Goal: Task Accomplishment & Management: Manage account settings

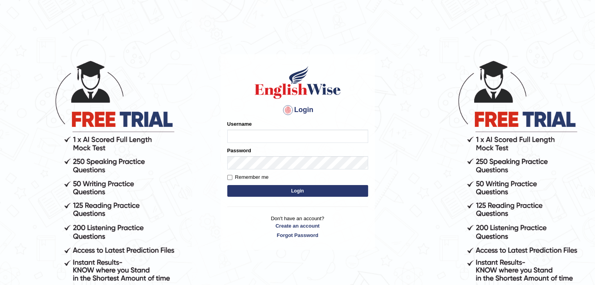
click at [303, 137] on input "Username" at bounding box center [297, 136] width 141 height 13
type input "zaryab_chandio"
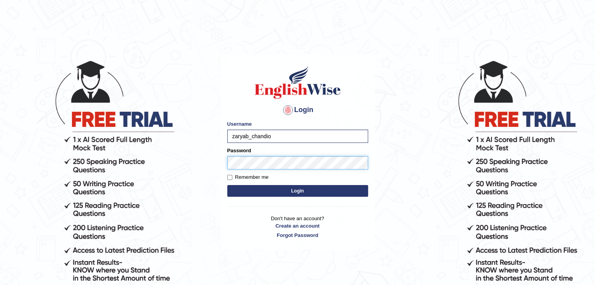
click at [227, 185] on button "Login" at bounding box center [297, 191] width 141 height 12
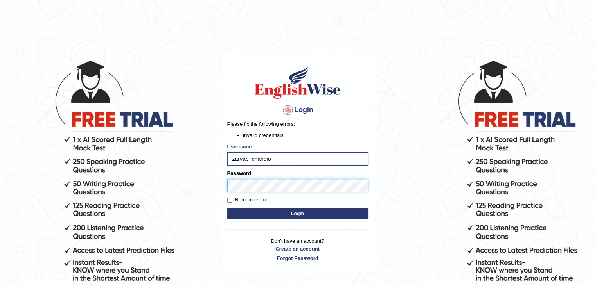
click at [227, 208] on button "Login" at bounding box center [297, 214] width 141 height 12
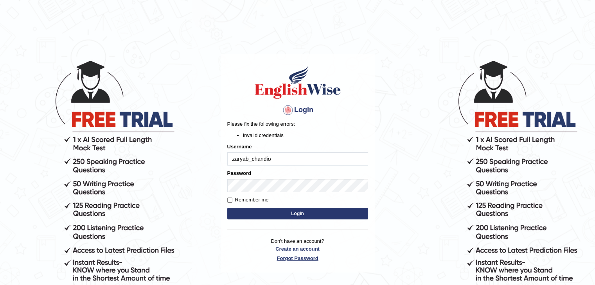
click at [299, 257] on link "Forgot Password" at bounding box center [297, 258] width 141 height 7
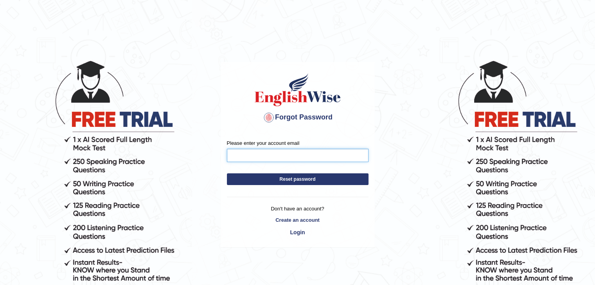
click at [276, 157] on input "Please enter your account email" at bounding box center [298, 155] width 142 height 13
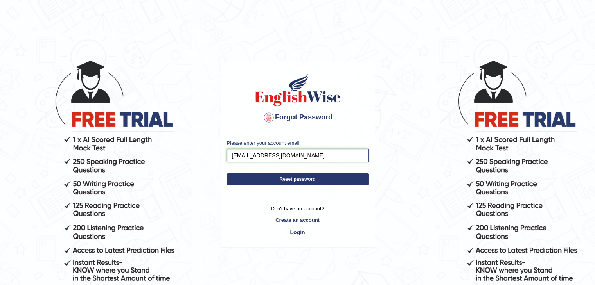
drag, startPoint x: 272, startPoint y: 156, endPoint x: 267, endPoint y: 158, distance: 5.4
click at [267, 158] on input "zaryabchandio97@gmail.com" at bounding box center [298, 155] width 142 height 13
type input "zaryabchandio24@gmail.com"
click at [328, 184] on button "Reset password" at bounding box center [298, 180] width 142 height 12
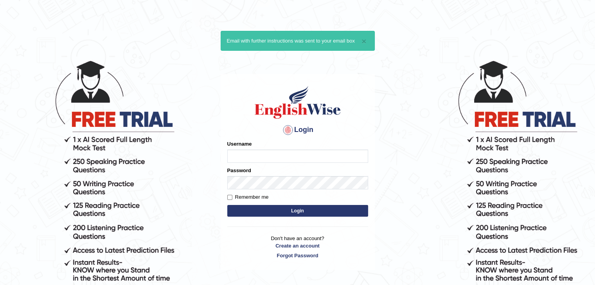
click at [302, 152] on input "Username" at bounding box center [297, 156] width 141 height 13
type input "zaryab_chandio"
click at [301, 257] on link "Forgot Password" at bounding box center [297, 255] width 141 height 7
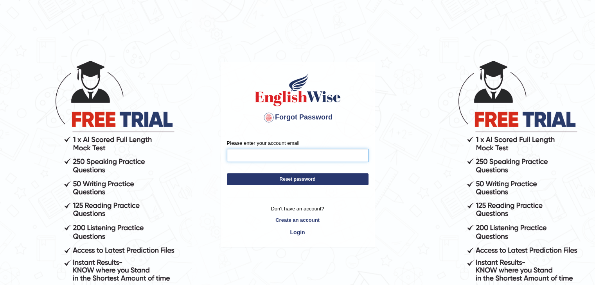
click at [276, 157] on input "Please enter your account email" at bounding box center [298, 155] width 142 height 13
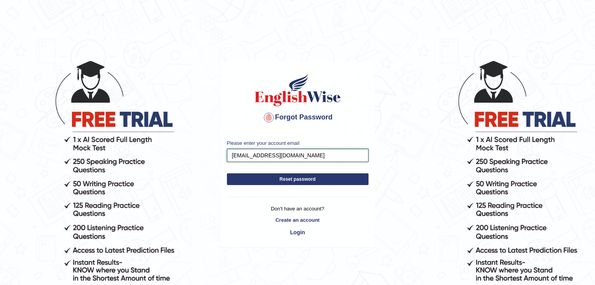
click at [270, 157] on input "zaryabchandio97@gmail.com" at bounding box center [298, 155] width 142 height 13
type input "zaryabchandio27@gmail.com"
click at [227, 174] on button "Reset password" at bounding box center [298, 180] width 142 height 12
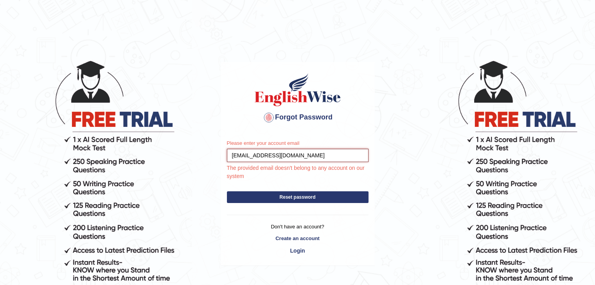
click at [312, 153] on input "zaryabchandio27@gmail.com" at bounding box center [298, 155] width 142 height 13
click at [291, 157] on input "zaryabchandio27@gmail.com" at bounding box center [298, 155] width 142 height 13
type input "zaryabchandio27@icloud.com"
click at [366, 196] on button "Reset password" at bounding box center [298, 198] width 142 height 12
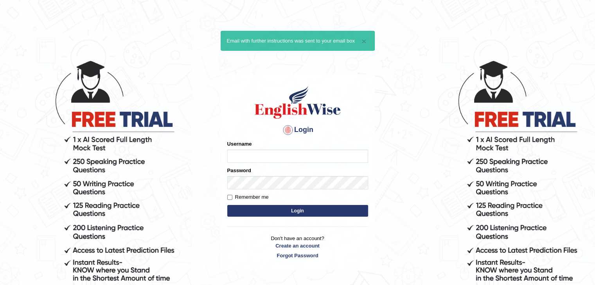
click at [272, 152] on input "Username" at bounding box center [297, 156] width 141 height 13
type input "zaryab_chandio"
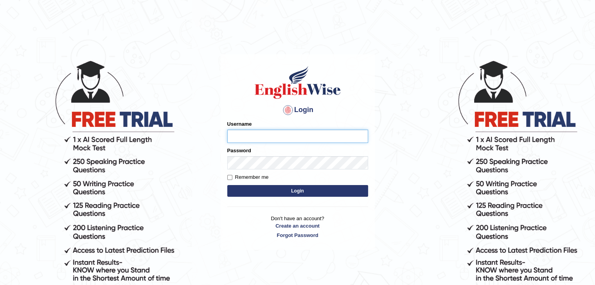
click at [297, 136] on input "Username" at bounding box center [297, 136] width 141 height 13
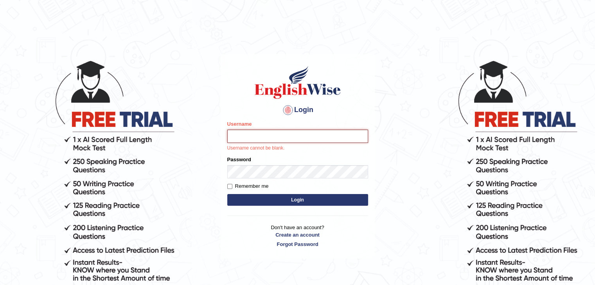
click at [264, 135] on input "Username" at bounding box center [297, 136] width 141 height 13
type input "zaryab_chandio"
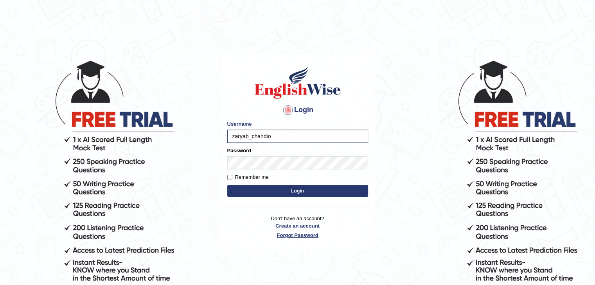
click at [296, 233] on link "Forgot Password" at bounding box center [297, 235] width 141 height 7
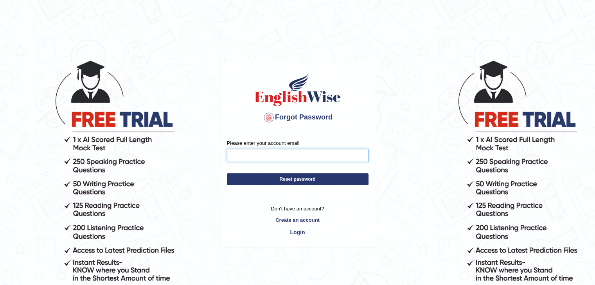
click at [279, 157] on input "Please enter your account email" at bounding box center [298, 155] width 142 height 13
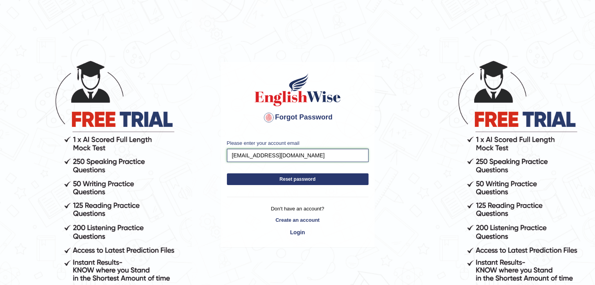
click at [269, 155] on input "zaryabchandio97@gmail.com" at bounding box center [298, 155] width 142 height 13
drag, startPoint x: 291, startPoint y: 154, endPoint x: 278, endPoint y: 157, distance: 13.2
click at [278, 157] on input "zaryabchandio27@gmail.com" at bounding box center [298, 155] width 142 height 13
type input "zaryabchandio27@icloud.com"
click at [361, 178] on button "Reset password" at bounding box center [298, 180] width 142 height 12
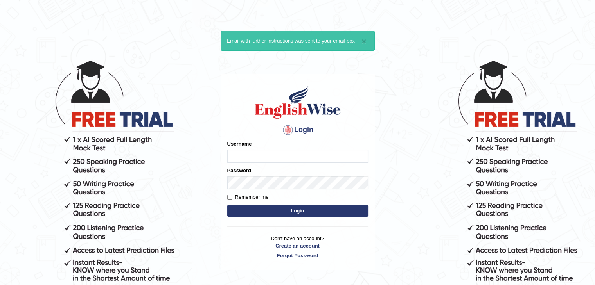
click at [300, 158] on input "Username" at bounding box center [297, 156] width 141 height 13
type input "zaryab_chandio"
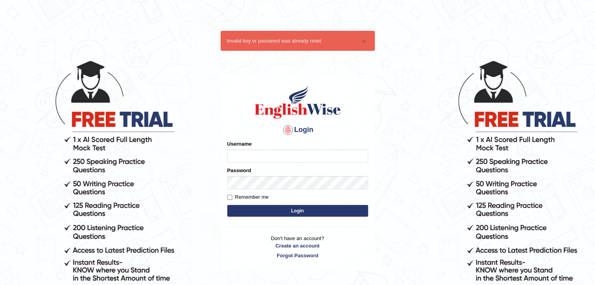
click at [263, 151] on input "Username" at bounding box center [297, 156] width 141 height 13
type input "zaryab_chandio"
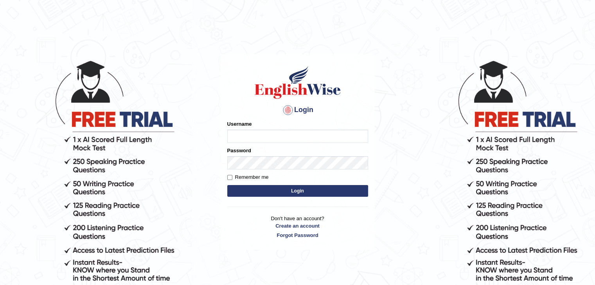
click at [282, 137] on input "Username" at bounding box center [297, 136] width 141 height 13
type input "zaryab_chandio"
click at [294, 194] on button "Login" at bounding box center [297, 191] width 141 height 12
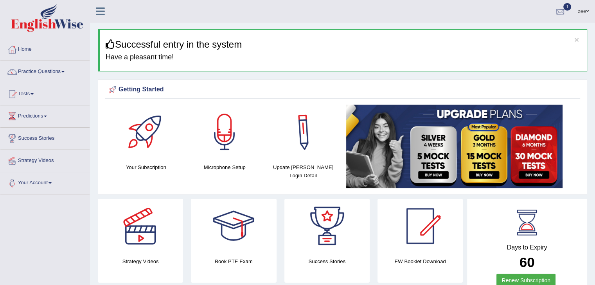
click at [557, 14] on div at bounding box center [560, 12] width 12 height 12
click at [557, 10] on div at bounding box center [560, 12] width 12 height 12
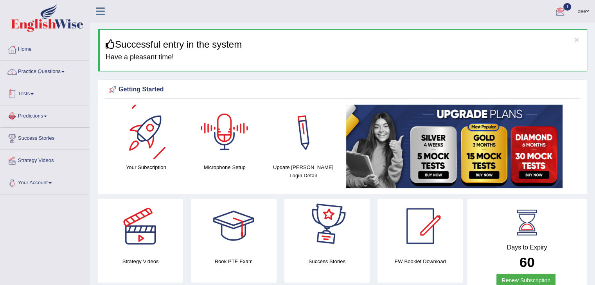
click at [43, 70] on link "Practice Questions" at bounding box center [44, 71] width 89 height 20
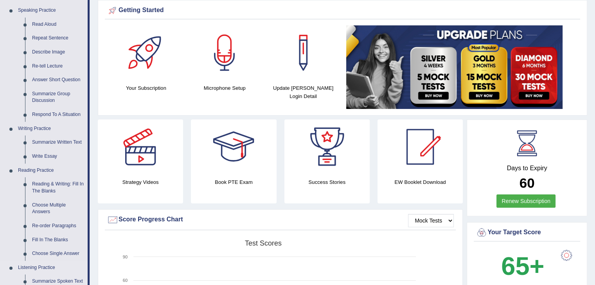
scroll to position [78, 0]
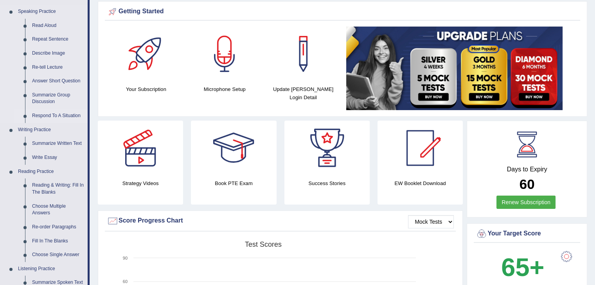
click at [55, 117] on link "Respond To A Situation" at bounding box center [58, 116] width 59 height 14
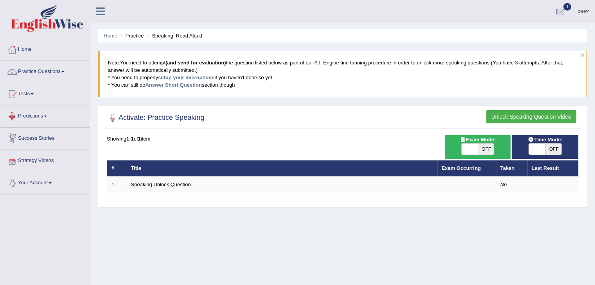
click at [45, 159] on link "Strategy Videos" at bounding box center [44, 160] width 89 height 20
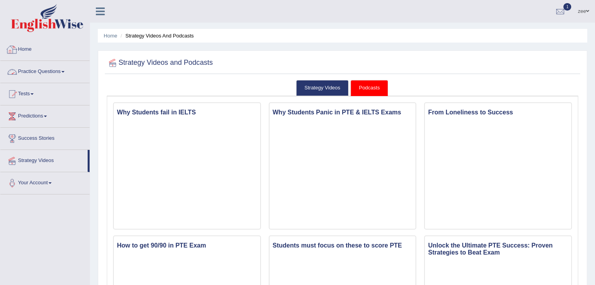
click at [30, 52] on link "Home" at bounding box center [44, 49] width 89 height 20
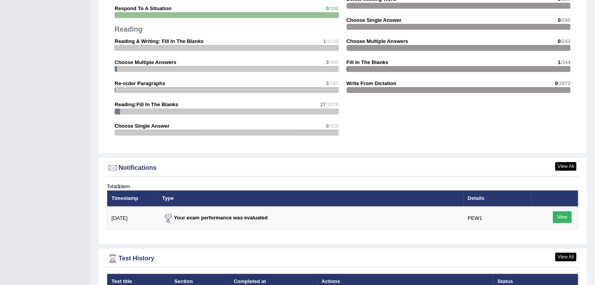
scroll to position [863, 0]
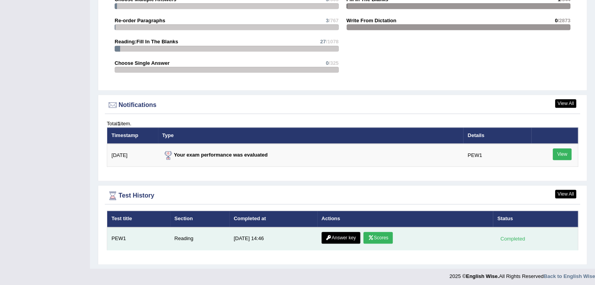
click at [386, 237] on link "Scores" at bounding box center [377, 238] width 29 height 12
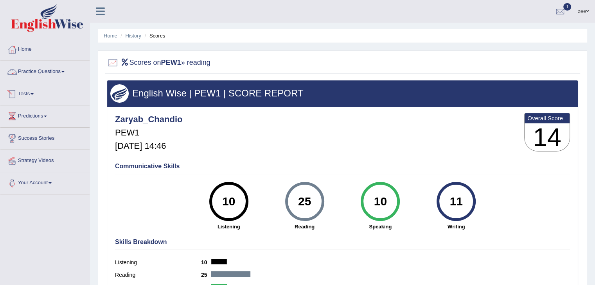
click at [31, 93] on link "Tests" at bounding box center [44, 93] width 89 height 20
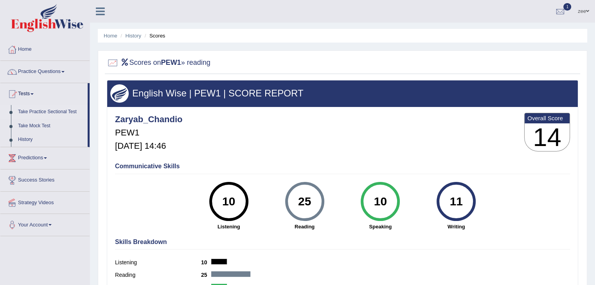
click at [38, 113] on link "Take Practice Sectional Test" at bounding box center [50, 112] width 73 height 14
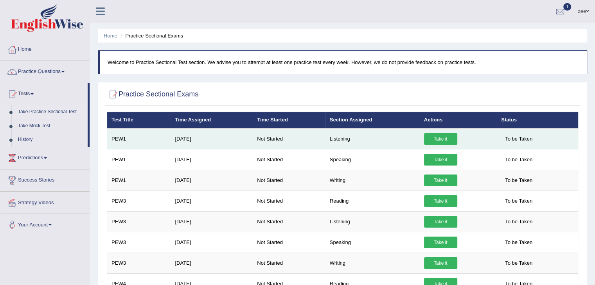
click at [437, 140] on link "Take it" at bounding box center [440, 139] width 33 height 12
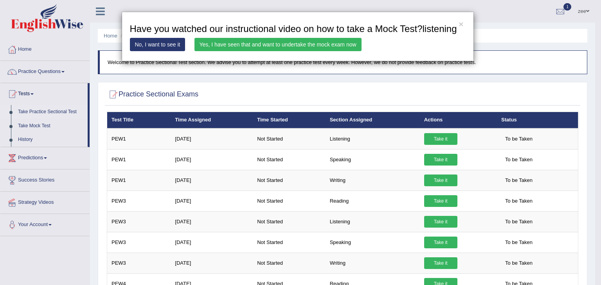
click at [262, 47] on link "Yes, I have seen that and want to undertake the mock exam now" at bounding box center [277, 44] width 167 height 13
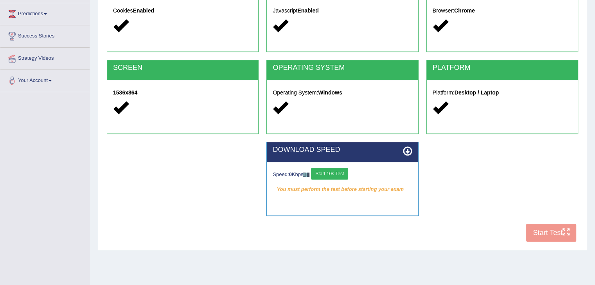
scroll to position [125, 0]
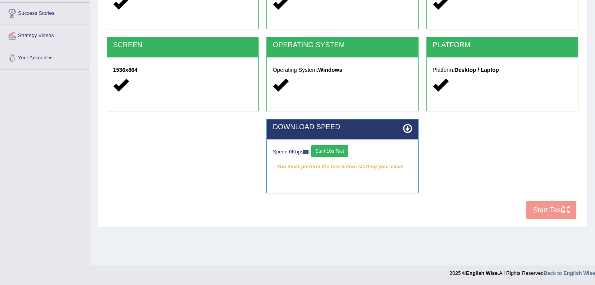
click at [344, 149] on button "Start 10s Test" at bounding box center [329, 151] width 37 height 12
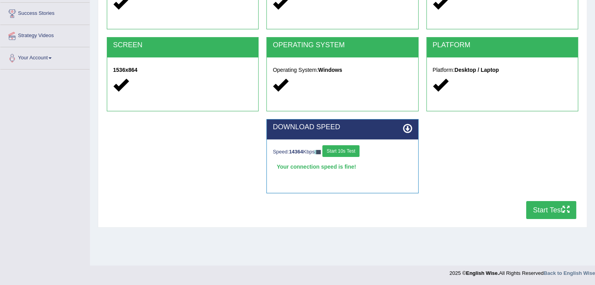
click at [551, 212] on button "Start Test" at bounding box center [551, 210] width 50 height 18
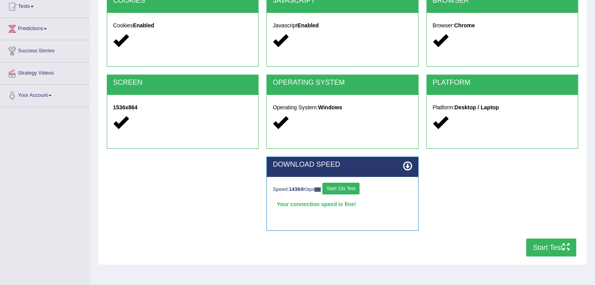
scroll to position [0, 0]
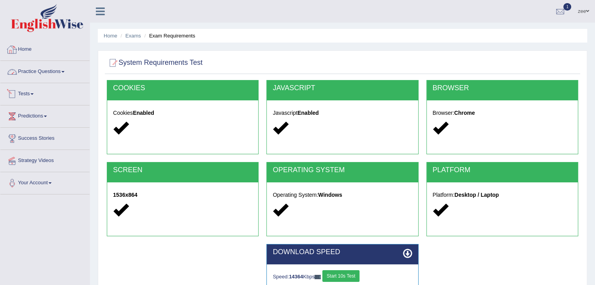
click at [25, 47] on link "Home" at bounding box center [44, 49] width 89 height 20
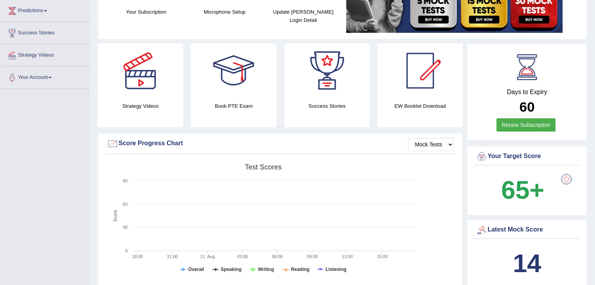
scroll to position [879, 0]
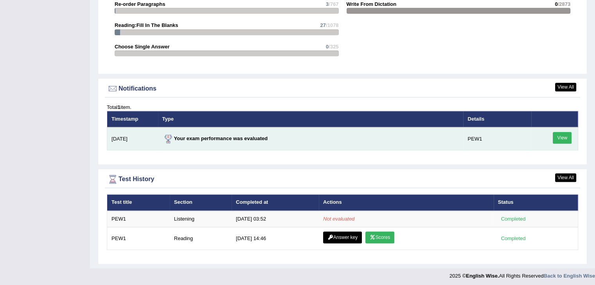
click at [556, 135] on link "View" at bounding box center [562, 138] width 19 height 12
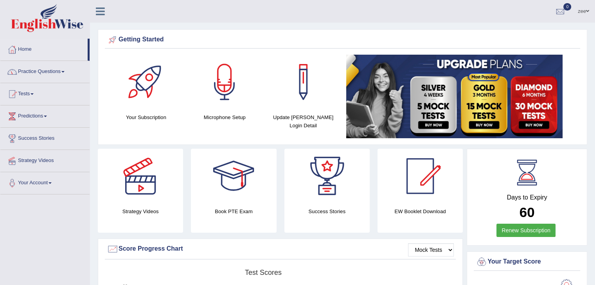
click at [53, 72] on link "Practice Questions" at bounding box center [44, 71] width 89 height 20
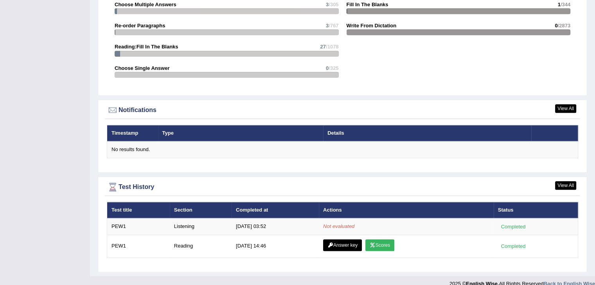
scroll to position [865, 0]
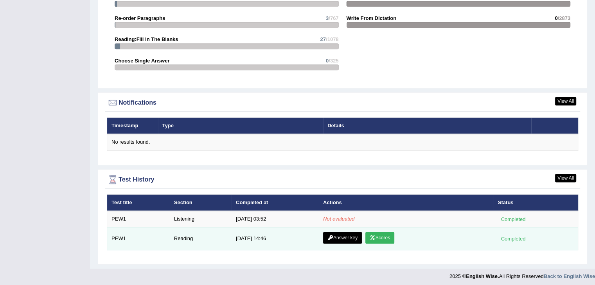
click at [375, 238] on link "Scores" at bounding box center [379, 238] width 29 height 12
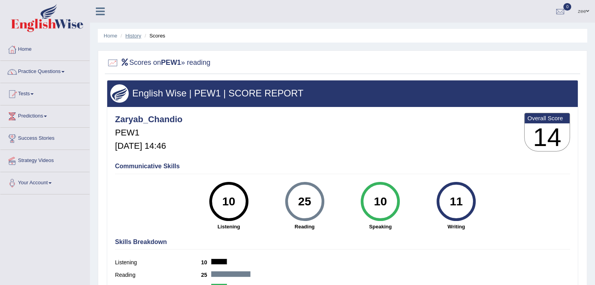
click at [135, 35] on link "History" at bounding box center [134, 36] width 16 height 6
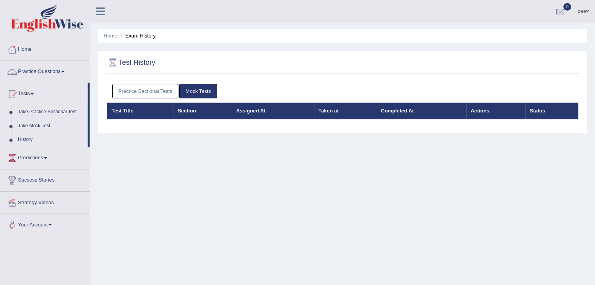
click at [108, 34] on link "Home" at bounding box center [111, 36] width 14 height 6
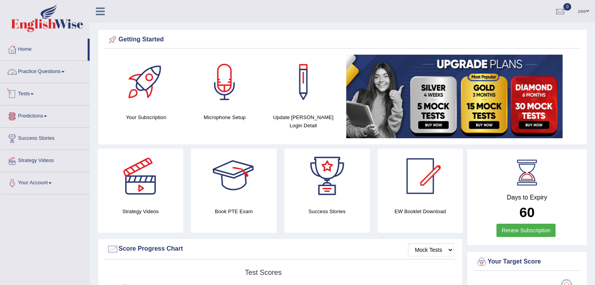
click at [23, 90] on link "Tests" at bounding box center [44, 93] width 89 height 20
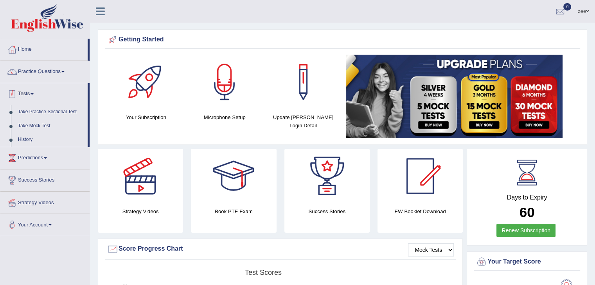
click at [36, 91] on link "Tests" at bounding box center [43, 93] width 87 height 20
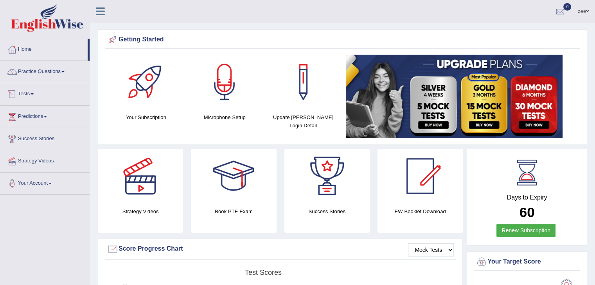
click at [57, 72] on link "Practice Questions" at bounding box center [44, 71] width 89 height 20
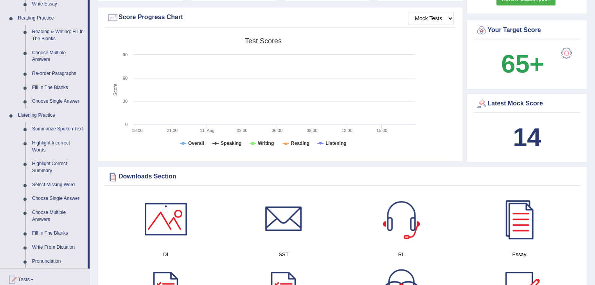
scroll to position [274, 0]
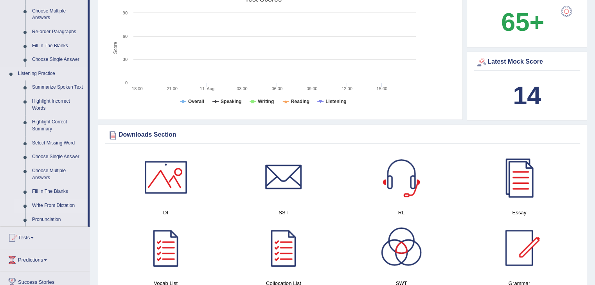
click at [50, 202] on link "Write From Dictation" at bounding box center [58, 206] width 59 height 14
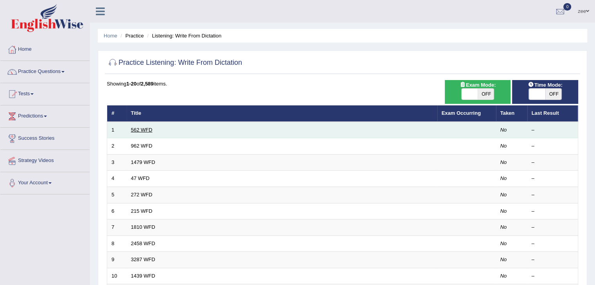
click at [145, 130] on link "562 WFD" at bounding box center [142, 130] width 22 height 6
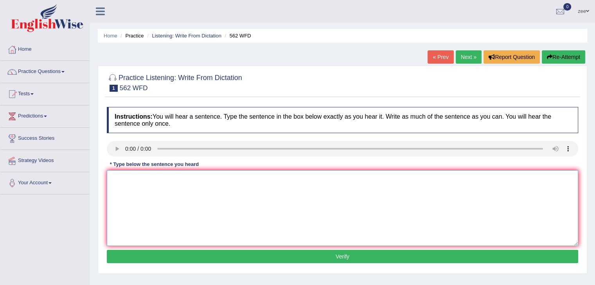
click at [156, 189] on textarea at bounding box center [342, 208] width 471 height 76
click at [139, 202] on textarea at bounding box center [342, 208] width 471 height 76
type textarea "The gap between the poor and rich does not decrease."
click at [186, 256] on button "Verify" at bounding box center [342, 256] width 471 height 13
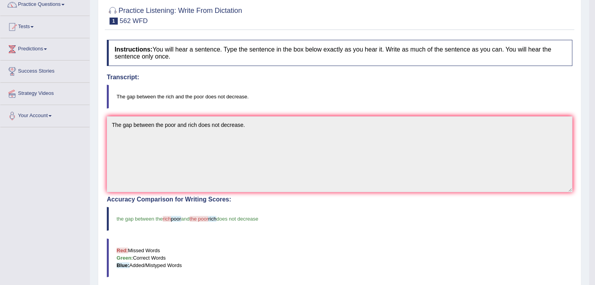
scroll to position [39, 0]
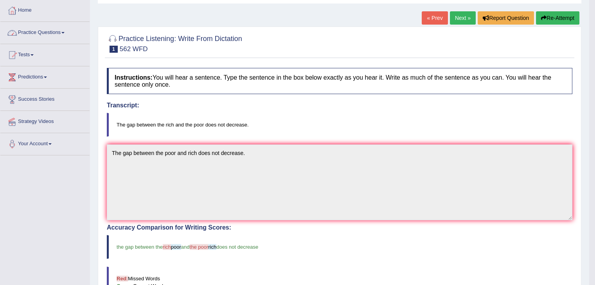
click at [20, 10] on link "Home" at bounding box center [44, 10] width 89 height 20
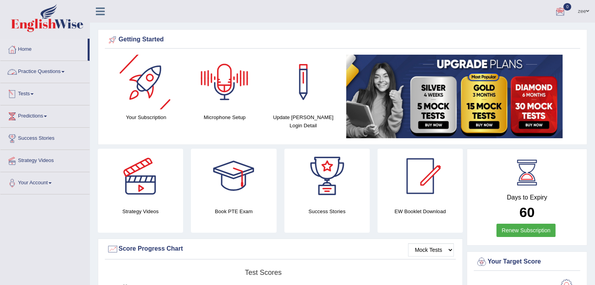
click at [586, 11] on span at bounding box center [587, 11] width 3 height 5
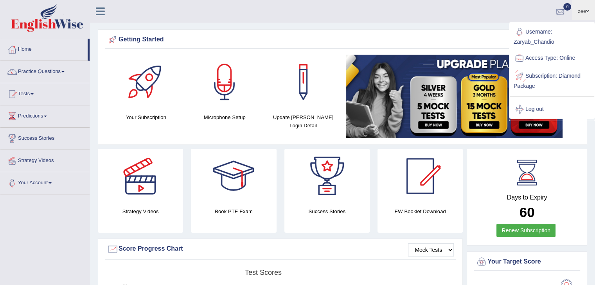
click at [560, 11] on div at bounding box center [560, 12] width 12 height 12
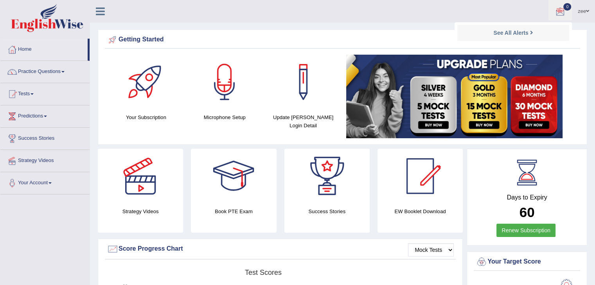
click at [560, 11] on div at bounding box center [560, 12] width 12 height 12
click at [102, 10] on icon at bounding box center [100, 11] width 9 height 10
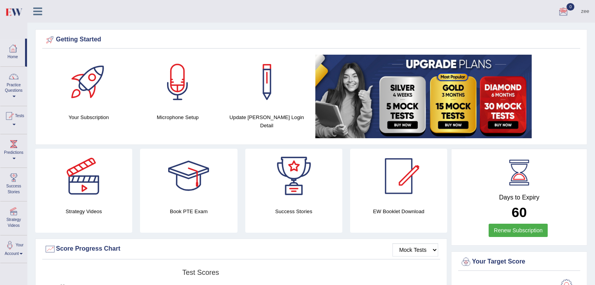
click at [585, 15] on link "zee" at bounding box center [585, 10] width 20 height 20
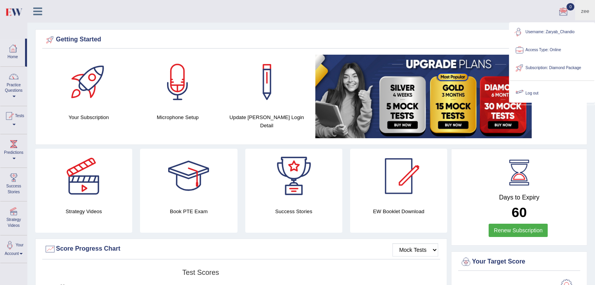
click at [544, 31] on link "Username: Zaryab_Chandio" at bounding box center [552, 32] width 84 height 18
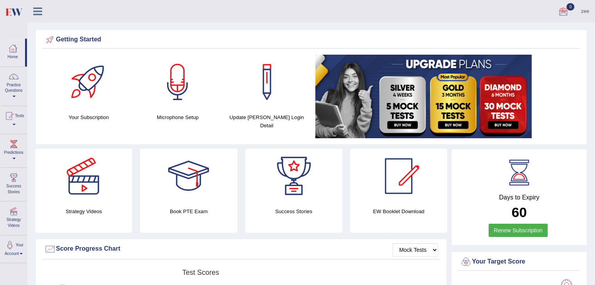
click at [582, 9] on link "zee" at bounding box center [585, 10] width 20 height 20
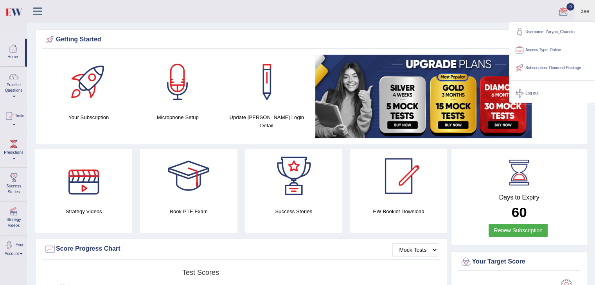
click at [17, 244] on link "Your Account" at bounding box center [13, 248] width 27 height 25
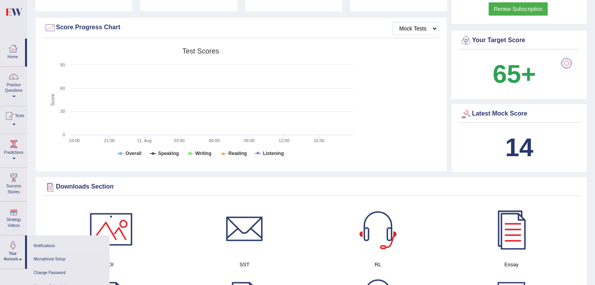
scroll to position [235, 0]
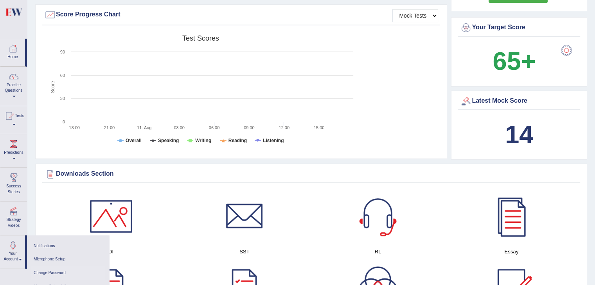
click at [48, 271] on link "Change Password" at bounding box center [68, 274] width 74 height 14
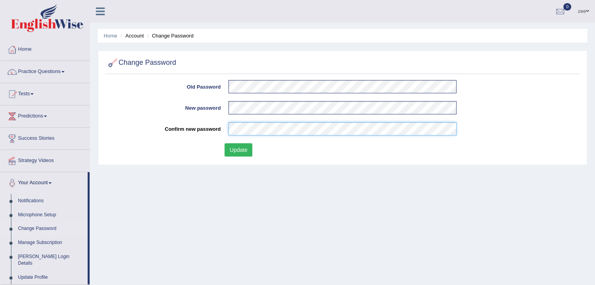
click at [224, 144] on button "Update" at bounding box center [238, 150] width 28 height 13
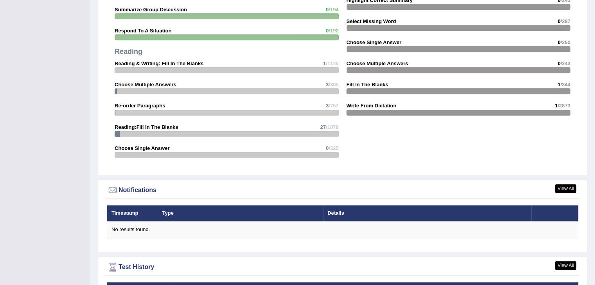
scroll to position [893, 0]
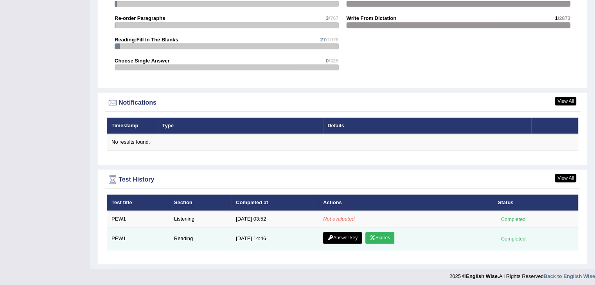
click at [384, 234] on link "Scores" at bounding box center [379, 238] width 29 height 12
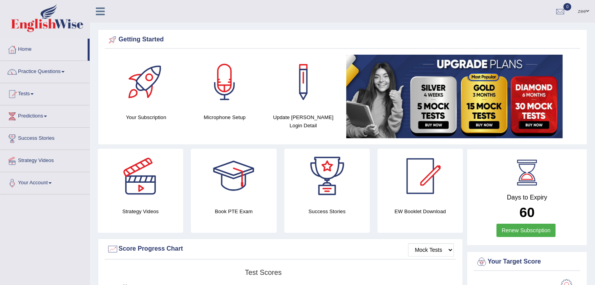
scroll to position [865, 0]
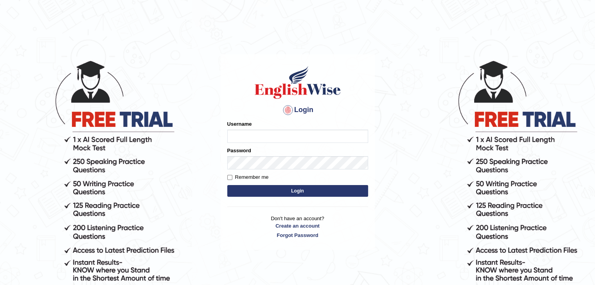
click at [302, 138] on input "Username" at bounding box center [297, 136] width 141 height 13
type input "zaryab_chandio"
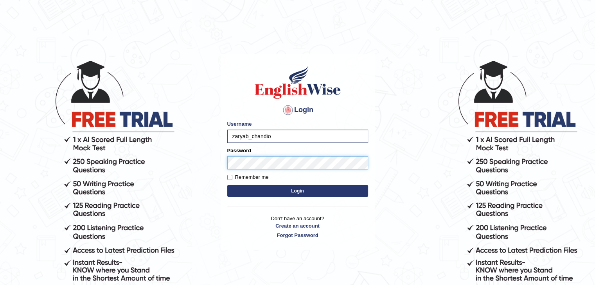
click at [227, 185] on button "Login" at bounding box center [297, 191] width 141 height 12
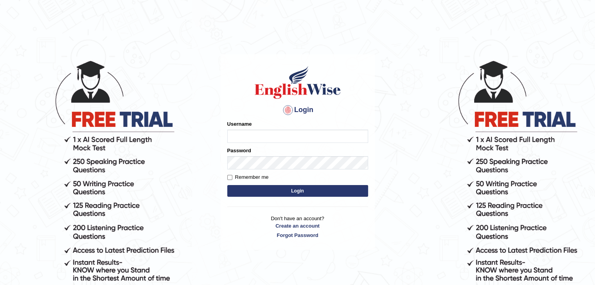
click at [299, 135] on input "Username" at bounding box center [297, 136] width 141 height 13
type input "zaryab_chandio"
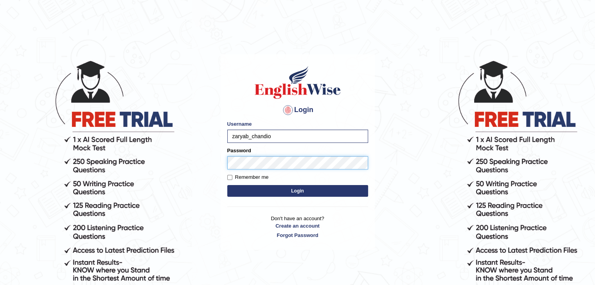
click at [227, 185] on button "Login" at bounding box center [297, 191] width 141 height 12
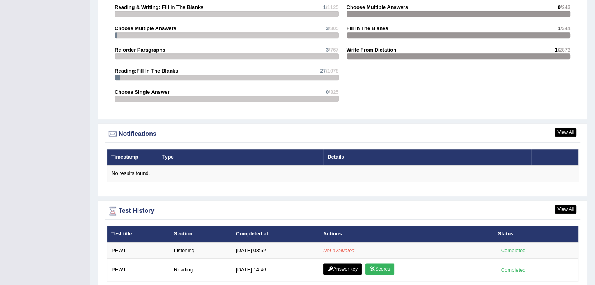
scroll to position [899, 0]
